Goal: Information Seeking & Learning: Find specific fact

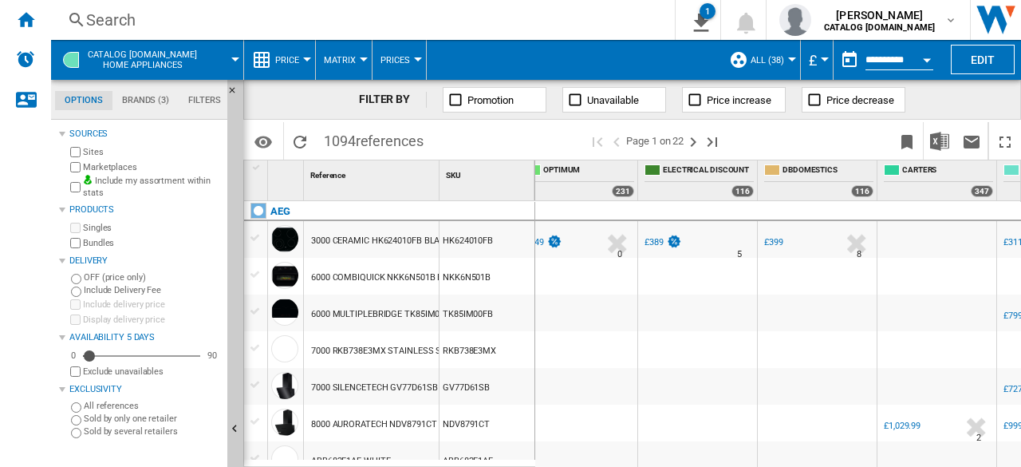
scroll to position [0, 1139]
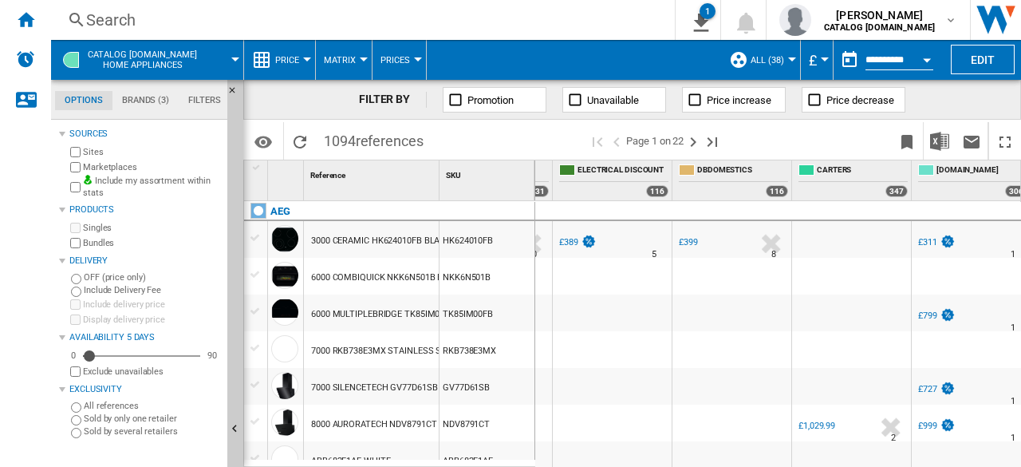
click at [689, 245] on div "£399" at bounding box center [688, 242] width 19 height 10
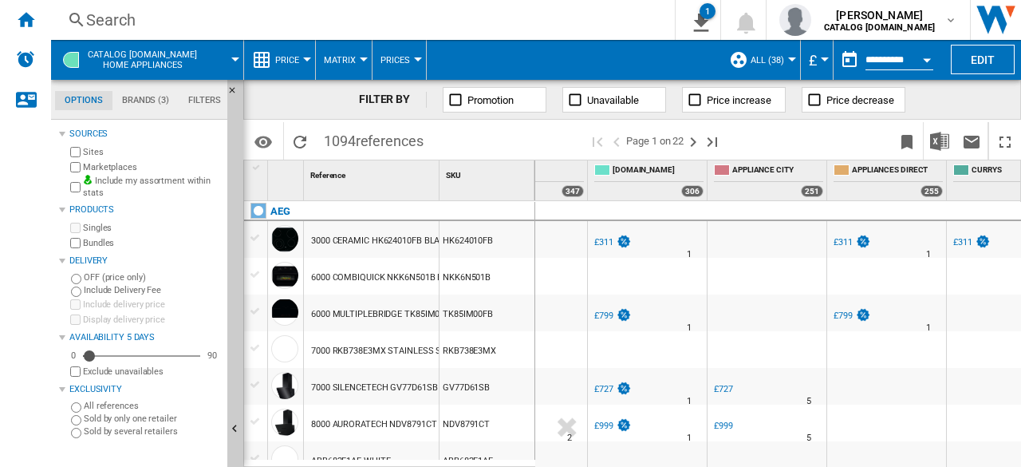
scroll to position [0, 0]
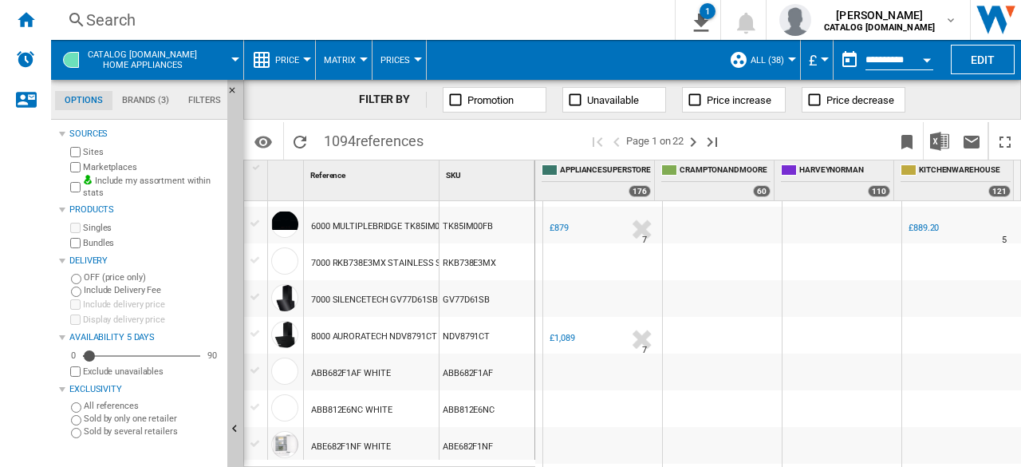
click at [123, 30] on div "Search" at bounding box center [359, 20] width 547 height 22
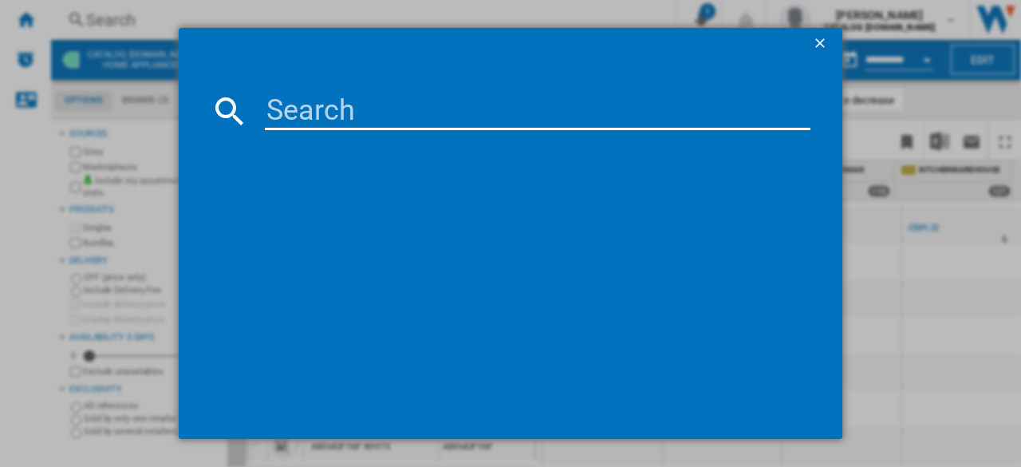
click at [315, 120] on input at bounding box center [538, 111] width 546 height 38
paste input "CCB6740ACM"
type input "CCB6740ACM"
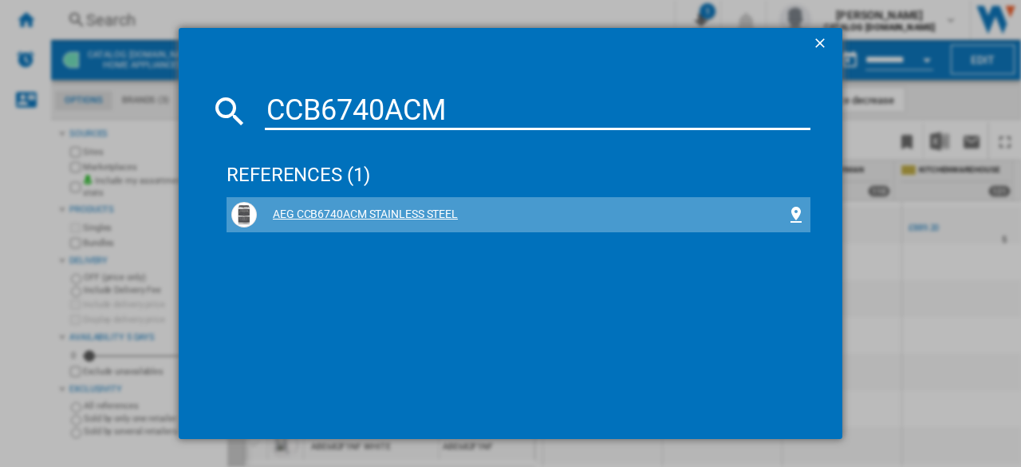
click at [402, 216] on div "AEG CCB6740ACM STAINLESS STEEL" at bounding box center [522, 215] width 530 height 16
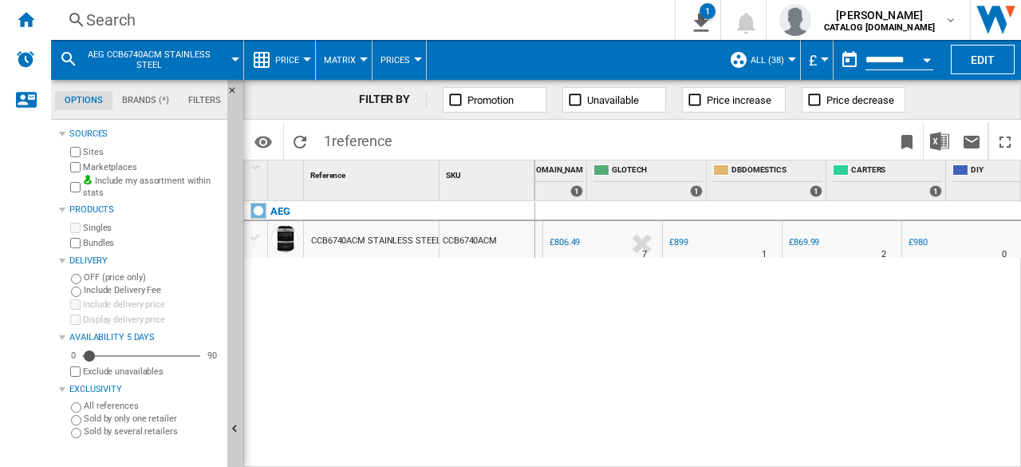
scroll to position [0, 311]
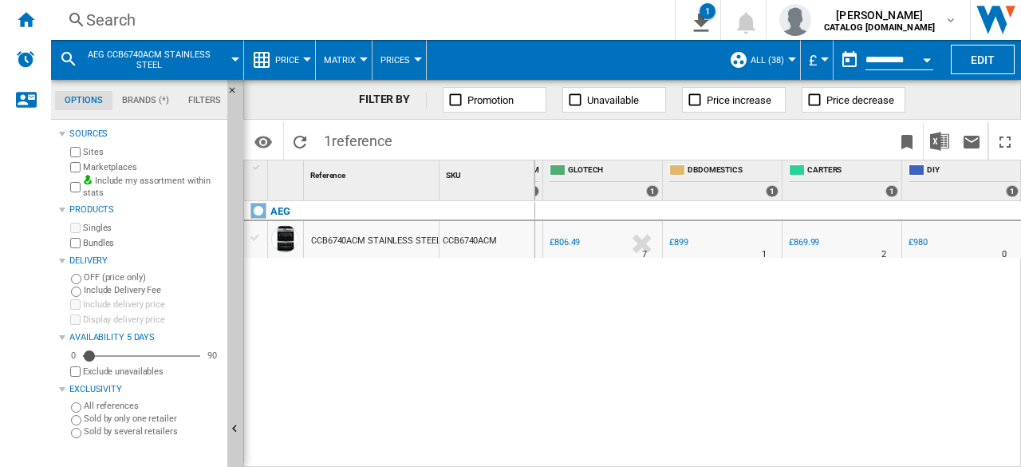
click at [920, 242] on div "£980" at bounding box center [917, 242] width 19 height 10
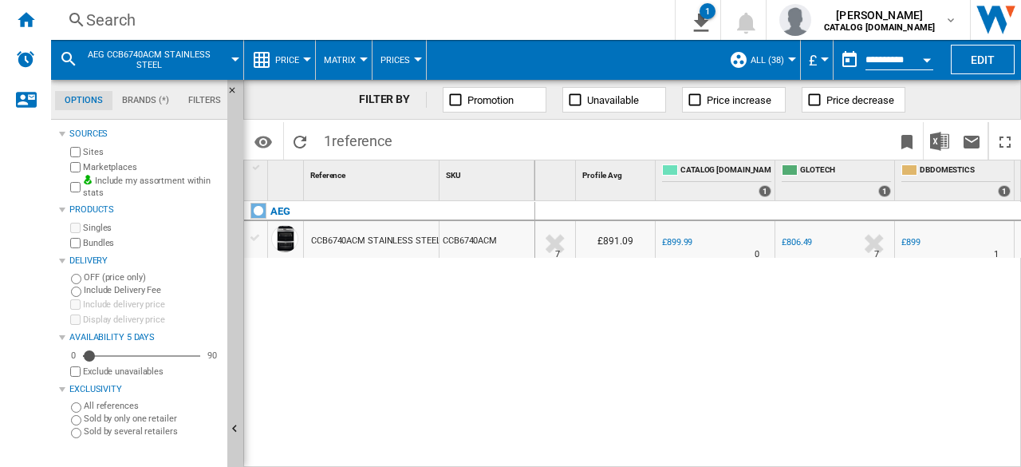
scroll to position [0, 0]
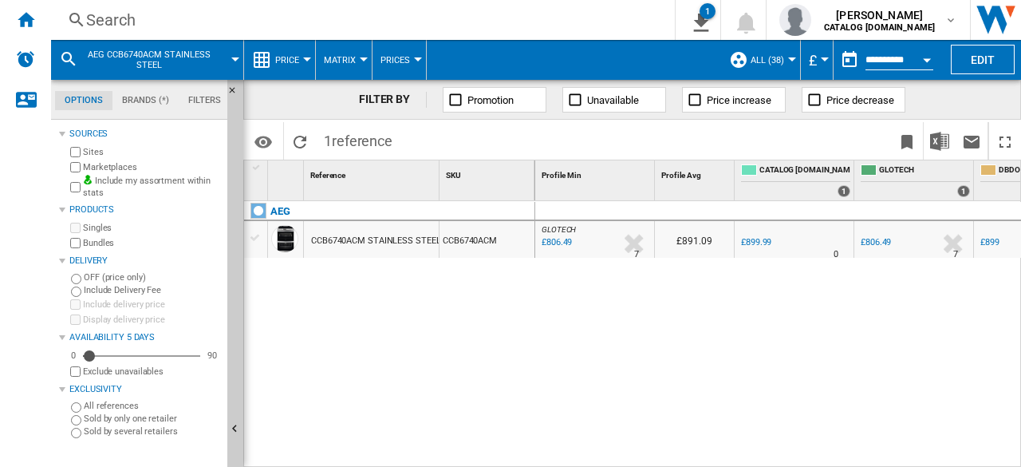
click at [160, 52] on span "AEG CCB6740ACM STAINLESS STEEL" at bounding box center [149, 59] width 128 height 21
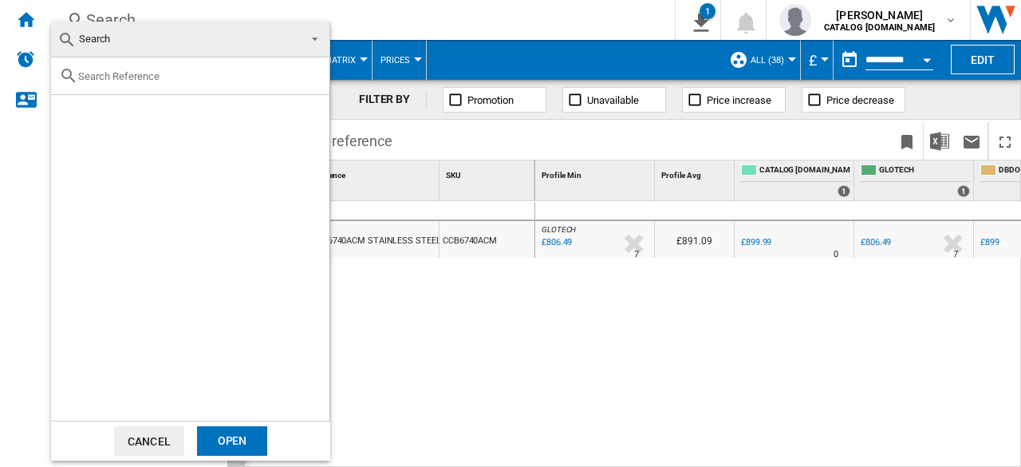
click at [169, 438] on button "Cancel" at bounding box center [149, 441] width 70 height 30
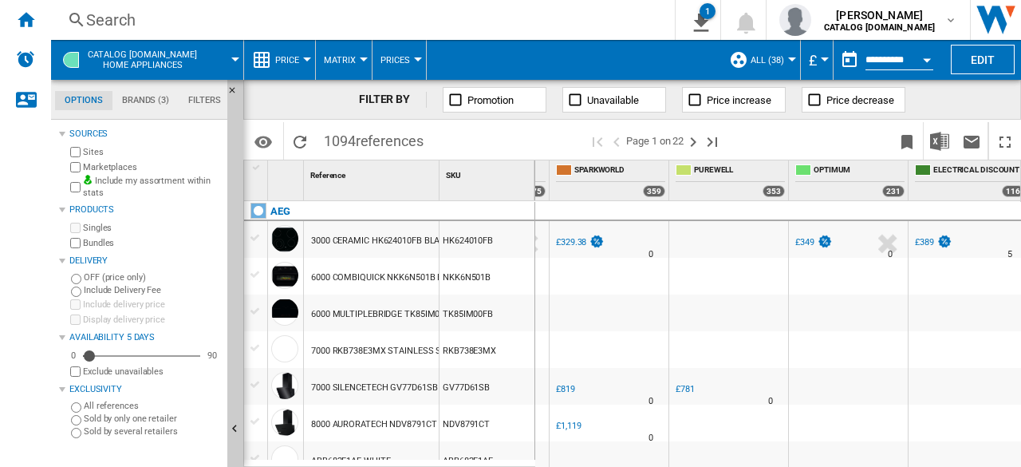
scroll to position [0, 869]
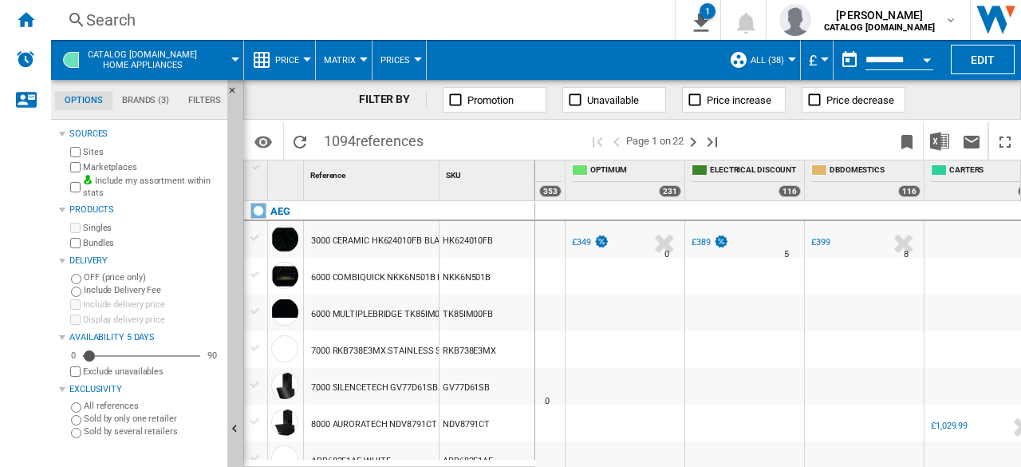
click at [701, 241] on div "£389" at bounding box center [700, 242] width 19 height 10
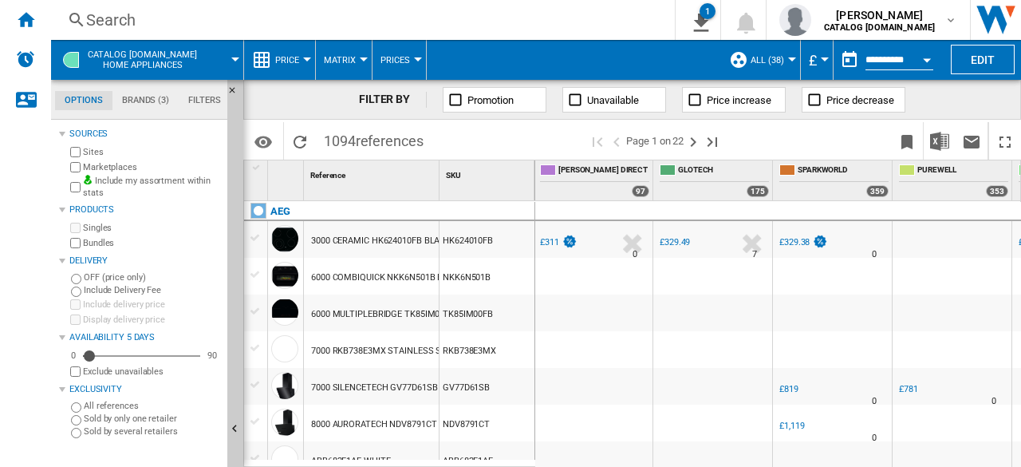
scroll to position [0, 489]
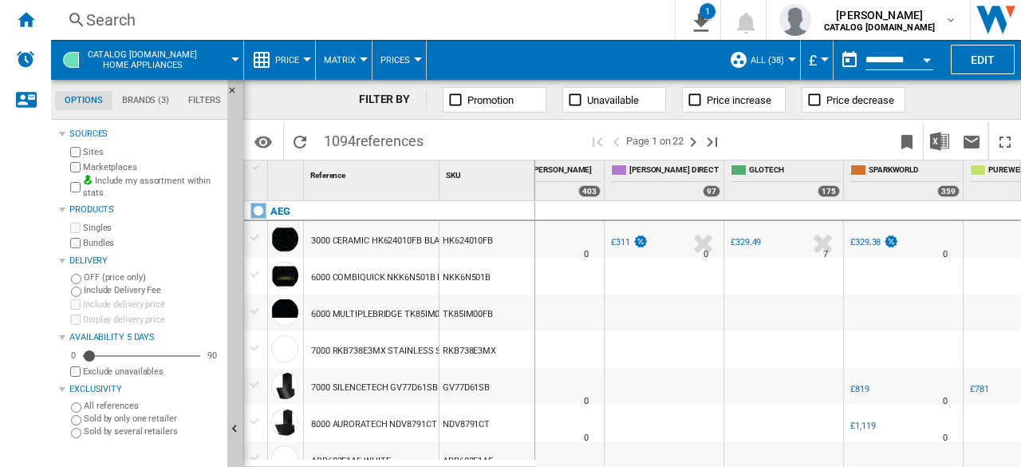
click at [739, 235] on div "£329.49" at bounding box center [744, 242] width 33 height 16
click at [616, 237] on div "£311" at bounding box center [620, 242] width 19 height 10
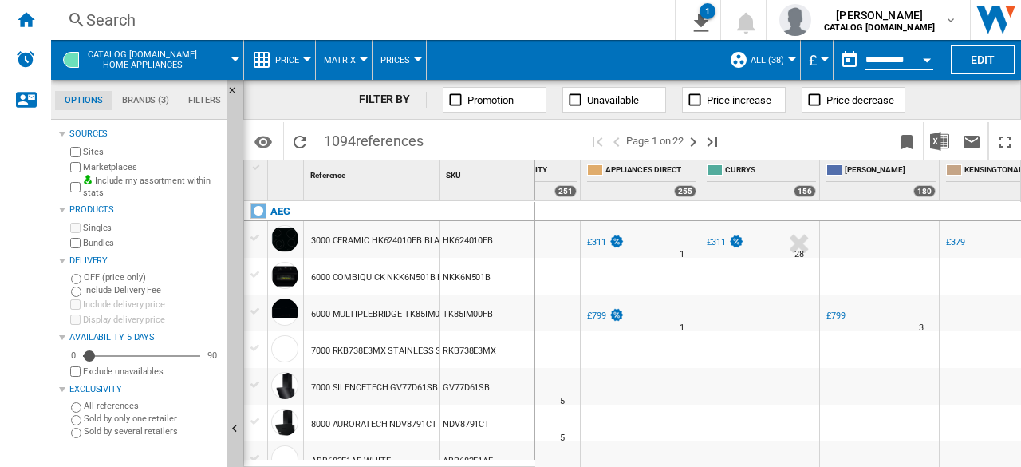
scroll to position [0, 1780]
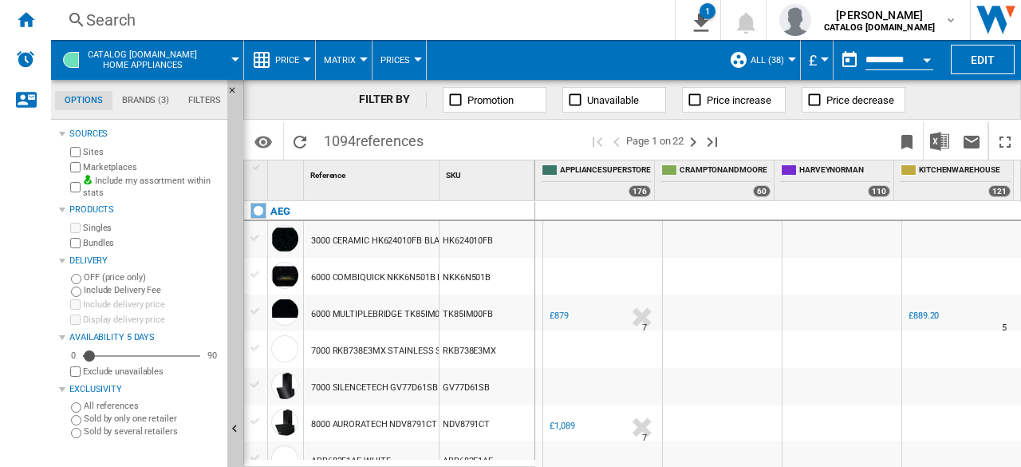
click at [916, 314] on div "£889.20" at bounding box center [923, 315] width 30 height 10
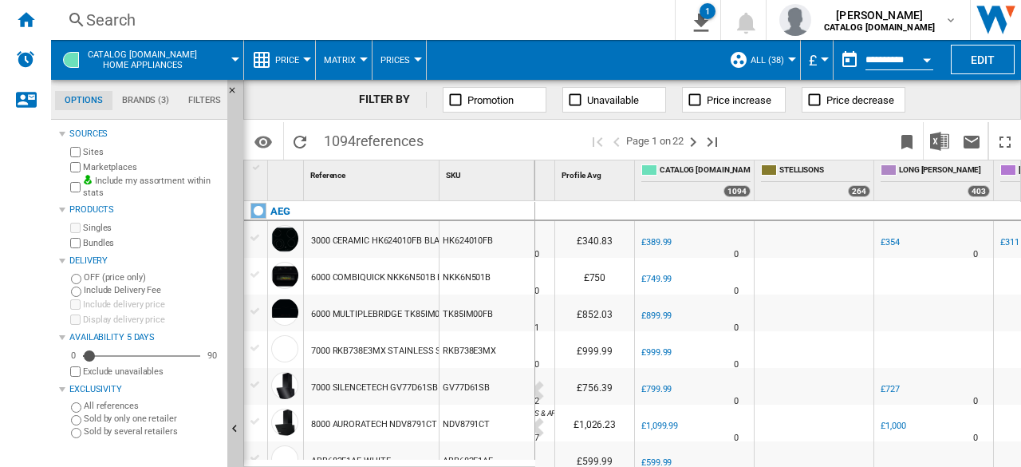
scroll to position [0, 180]
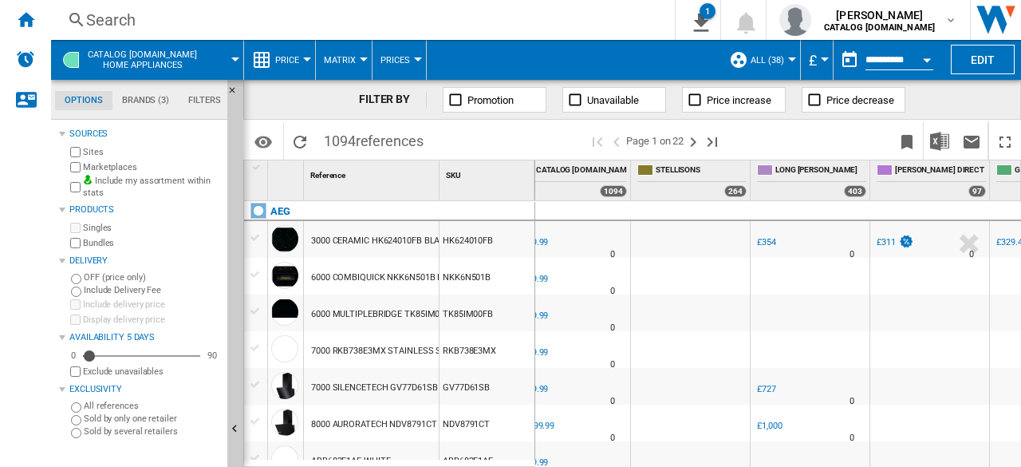
click at [766, 242] on div "£354" at bounding box center [766, 242] width 19 height 10
click at [144, 19] on div "Search" at bounding box center [359, 20] width 547 height 22
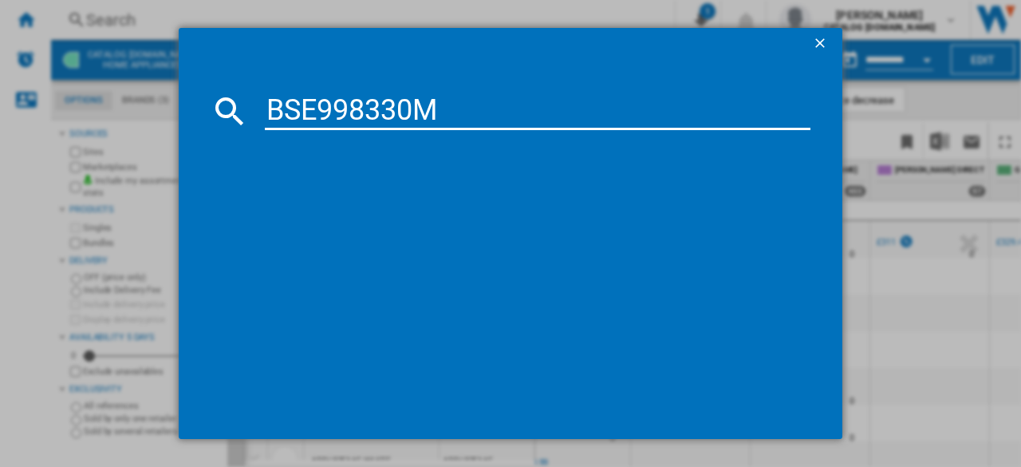
type input "BSE998330M"
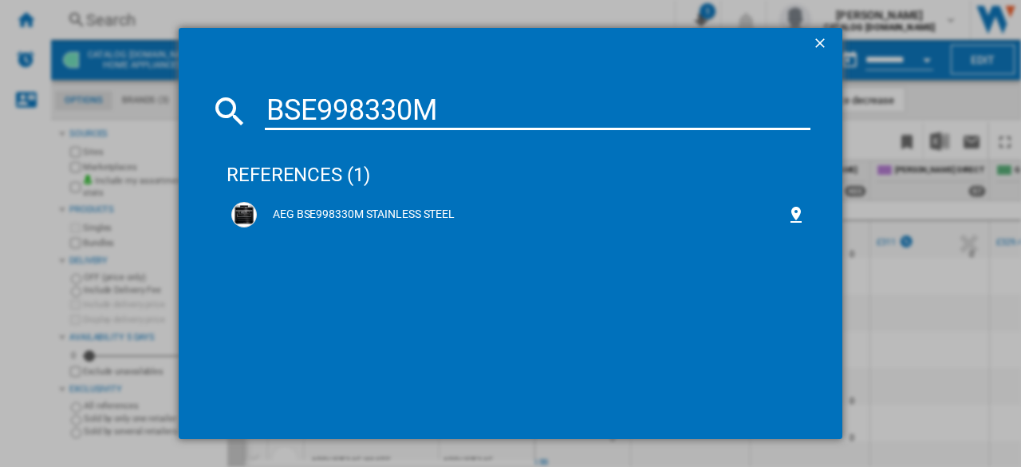
click at [286, 212] on div "AEG BSE998330M STAINLESS STEEL" at bounding box center [522, 215] width 530 height 16
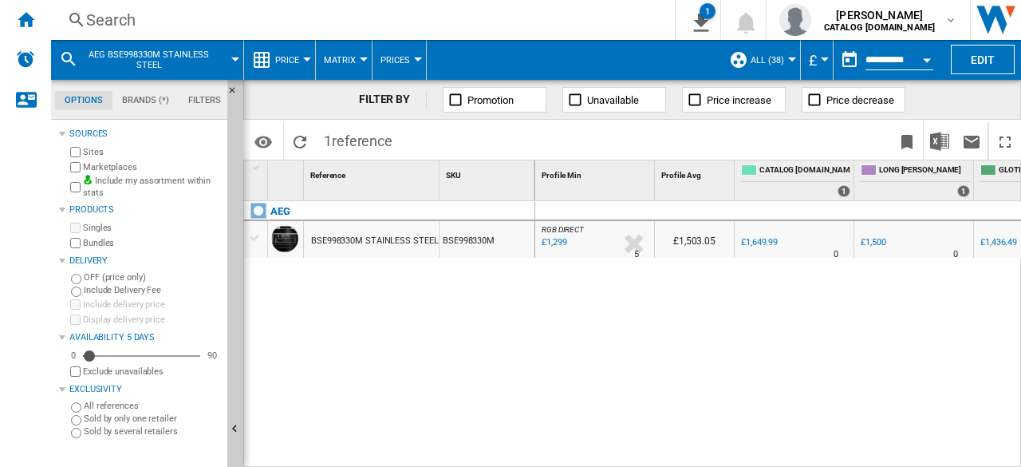
click at [556, 237] on div "£1,299" at bounding box center [552, 242] width 27 height 16
